Goal: Find specific page/section: Find specific page/section

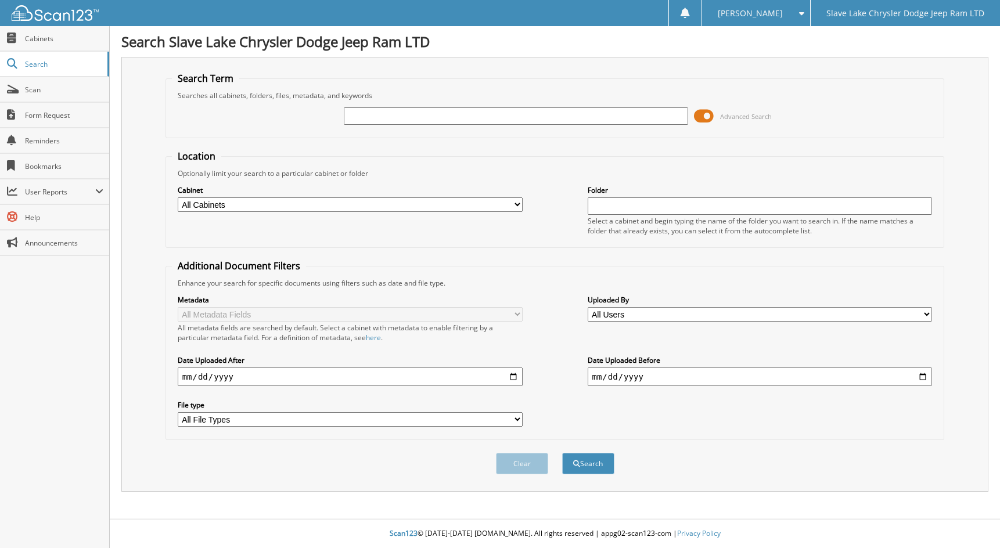
click at [281, 206] on select "All Cabinets ACCOUNTS PAYABLE ACCOUNTS RECEIVABLE AUDITOR RENTALS SAFETY SERVIC…" at bounding box center [350, 205] width 345 height 15
select select "18083"
click at [178, 198] on select "All Cabinets ACCOUNTS PAYABLE ACCOUNTS RECEIVABLE AUDITOR RENTALS SAFETY SERVIC…" at bounding box center [350, 205] width 345 height 15
click at [358, 112] on input "text" at bounding box center [516, 115] width 345 height 17
type input "AIRSPRAY"
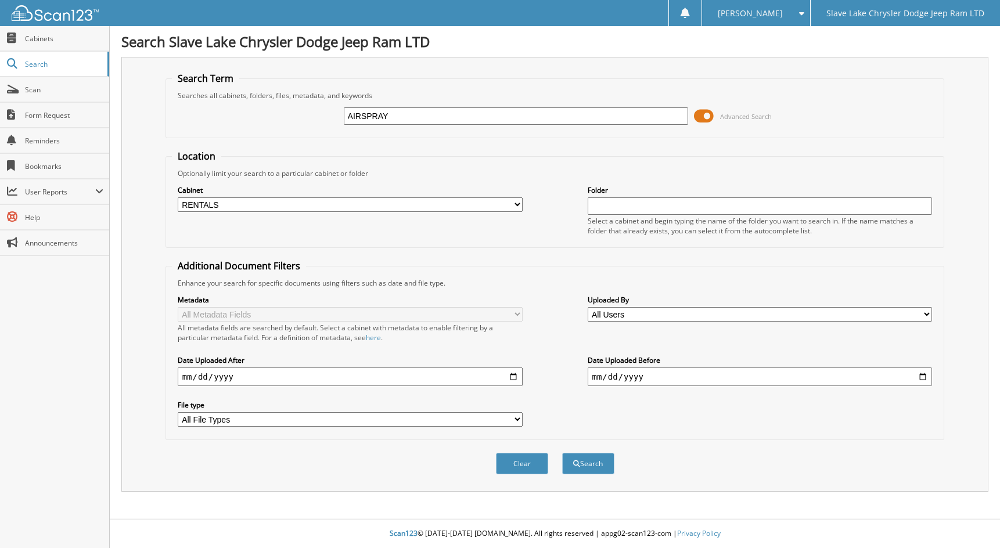
click at [562, 453] on button "Search" at bounding box center [588, 463] width 52 height 21
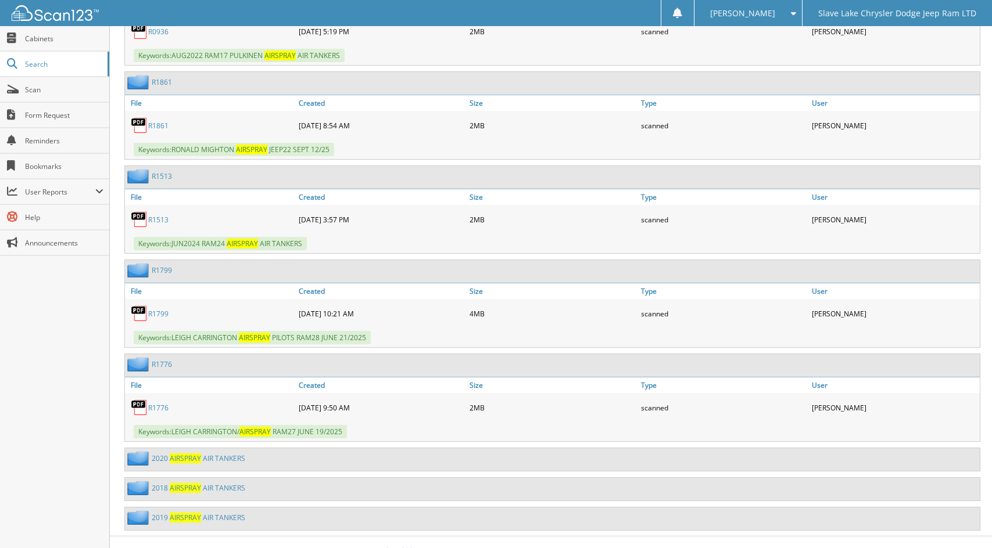
scroll to position [631, 0]
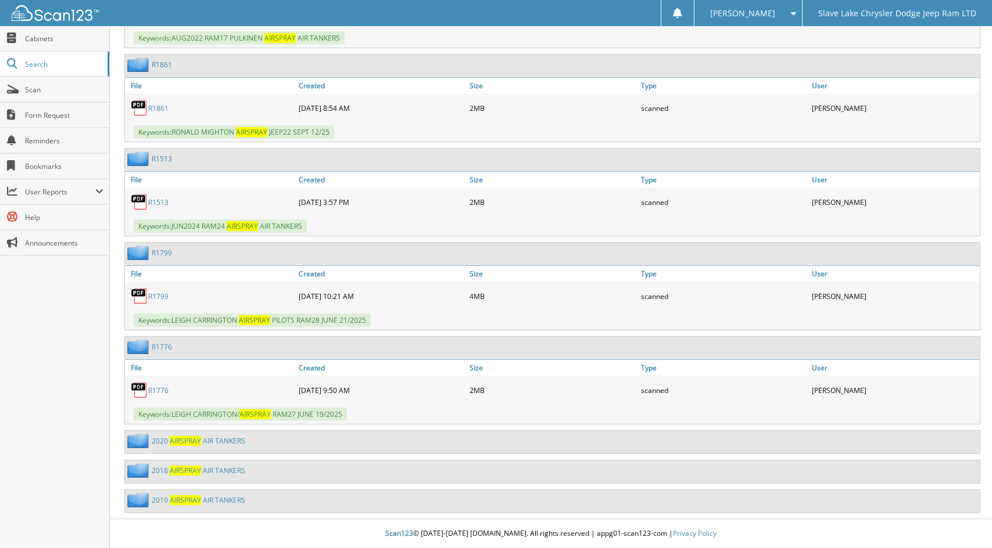
click at [160, 438] on link "2 0 2 0 A I R S P R A Y A I R T A N K E R S" at bounding box center [199, 441] width 94 height 10
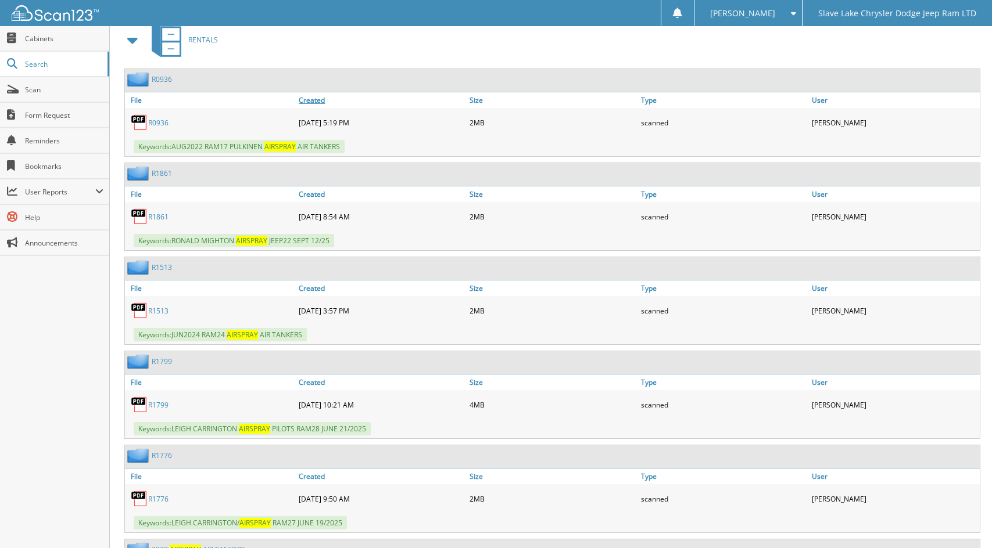
scroll to position [631, 0]
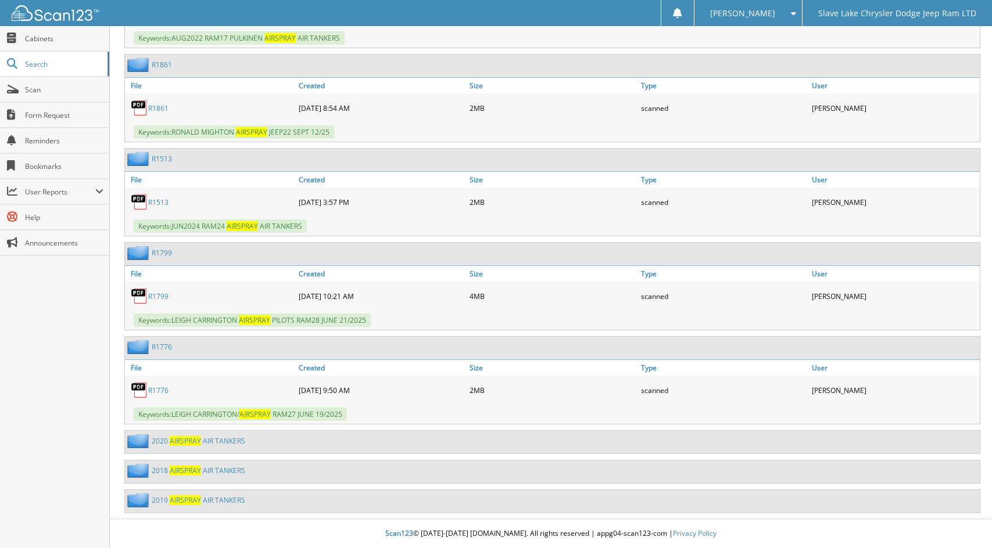
click at [289, 437] on div "2 0 2 0 A I R S P R A Y A I R T A N K E R S" at bounding box center [552, 442] width 855 height 23
click at [296, 446] on div "2 0 2 0 A I R S P R A Y A I R T A N K E R S" at bounding box center [552, 442] width 855 height 23
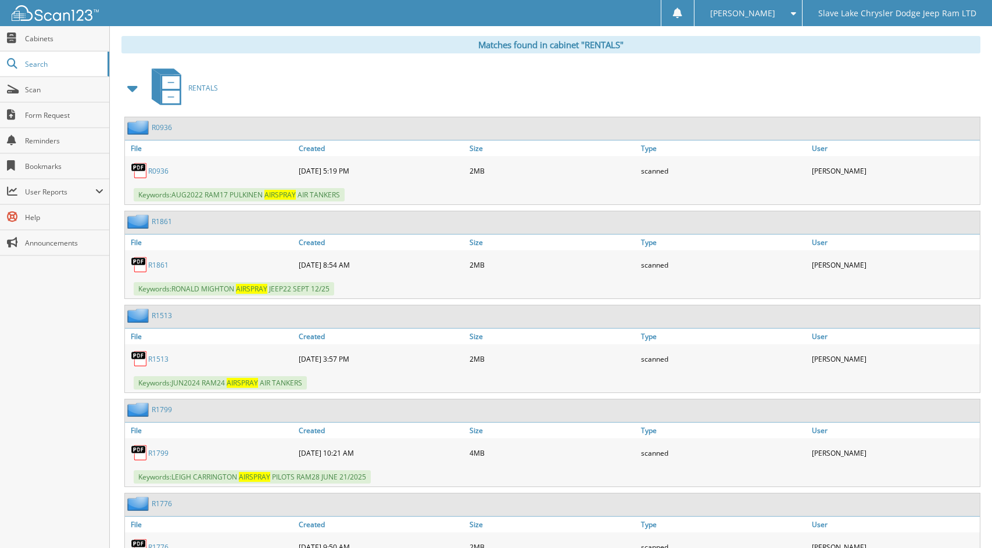
scroll to position [457, 0]
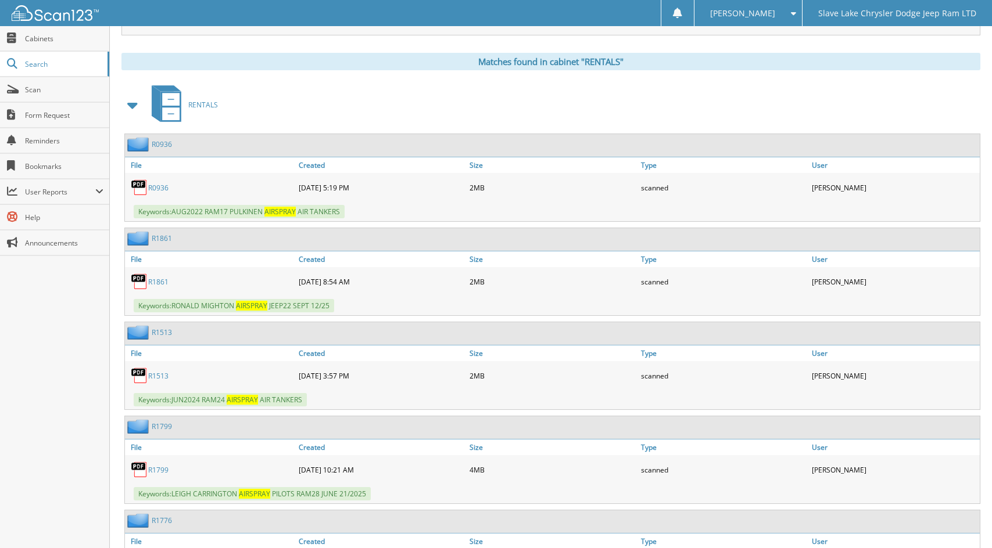
click at [158, 187] on link "R 0 9 3 6" at bounding box center [158, 188] width 20 height 10
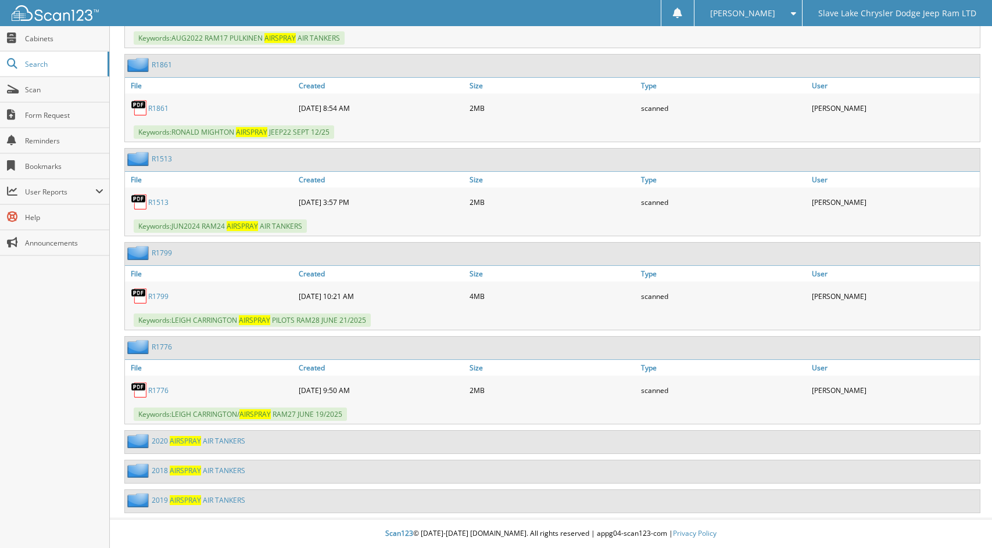
click at [180, 439] on span "A I R S P R A Y" at bounding box center [185, 441] width 31 height 10
